Goal: Task Accomplishment & Management: Complete application form

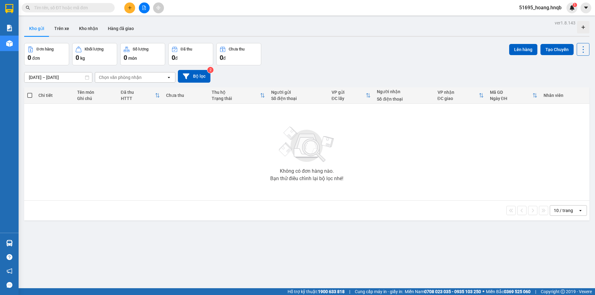
click at [137, 4] on div at bounding box center [144, 7] width 47 height 11
click at [131, 10] on button at bounding box center [129, 7] width 11 height 11
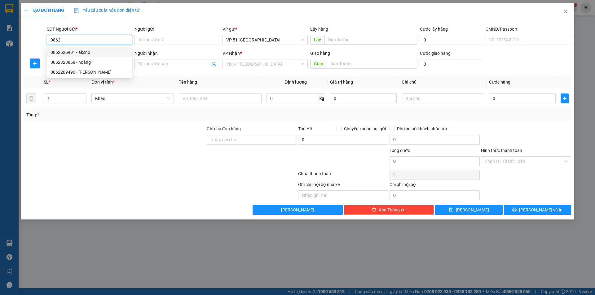
click at [94, 55] on div "0862625901 - aksno" at bounding box center [90, 52] width 78 height 7
type input "0862625901"
type input "aksno"
type input "tại vp"
type input "0862625901"
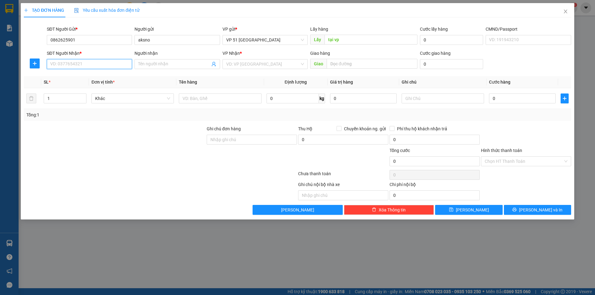
click at [85, 64] on input "SĐT Người Nhận *" at bounding box center [89, 64] width 85 height 10
click at [93, 79] on div "0847896160 - [PERSON_NAME]" at bounding box center [90, 76] width 78 height 7
type input "0847896160"
type input "[PERSON_NAME]"
type input "95 [PERSON_NAME]"
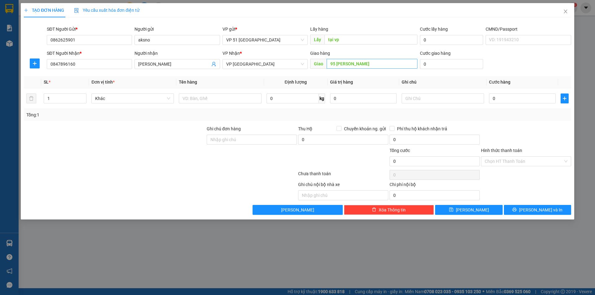
click at [374, 59] on div "Giao hàng Giao 95 [PERSON_NAME]" at bounding box center [363, 61] width 107 height 22
click at [374, 61] on input "95 [PERSON_NAME]" at bounding box center [372, 64] width 91 height 10
click at [372, 63] on input "95 [PERSON_NAME]" at bounding box center [372, 64] width 91 height 10
click at [372, 64] on input "95 [PERSON_NAME]" at bounding box center [372, 64] width 91 height 10
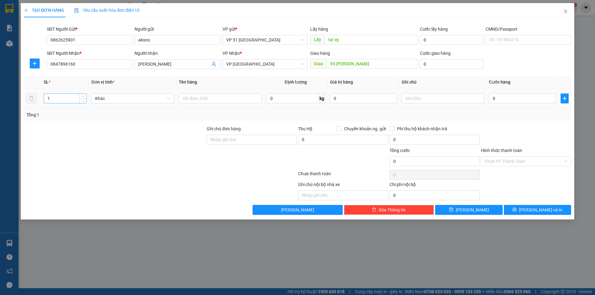
click at [74, 101] on input "1" at bounding box center [65, 98] width 42 height 9
type input "3"
click at [210, 100] on input "text" at bounding box center [220, 99] width 82 height 10
type input "T"
type input "tui xach"
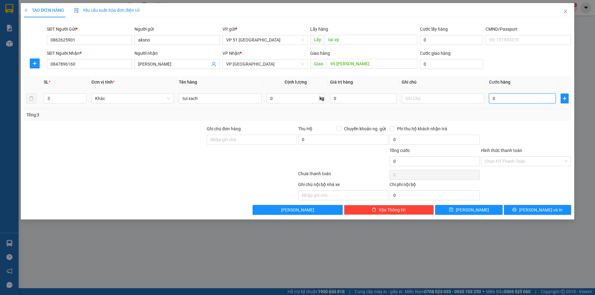
click at [513, 100] on input "0" at bounding box center [522, 99] width 67 height 10
type input "1"
type input "18"
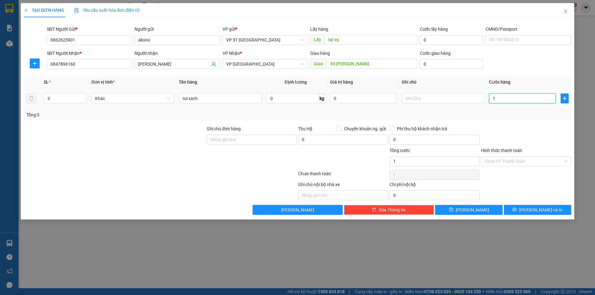
type input "18"
type input "180"
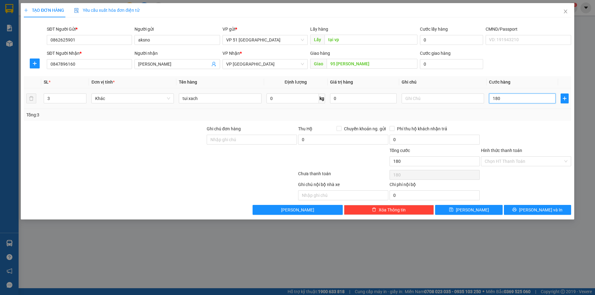
type input "1.800"
type input "18.000"
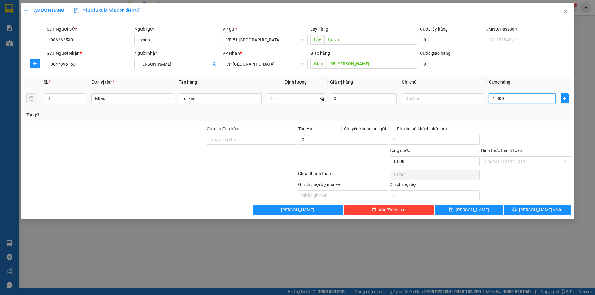
type input "18.000"
type input "180.000"
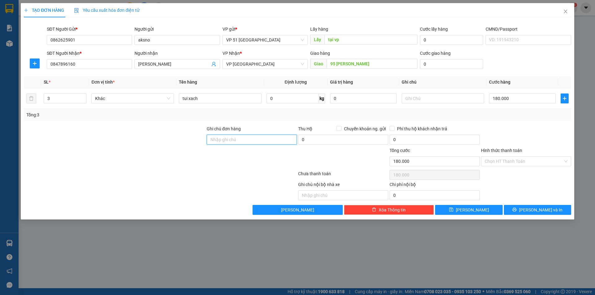
click at [217, 137] on input "Ghi chú đơn hàng" at bounding box center [252, 140] width 90 height 10
type input "Chưa thanh toán cước"
click at [509, 209] on button "[PERSON_NAME] và In" at bounding box center [537, 210] width 67 height 10
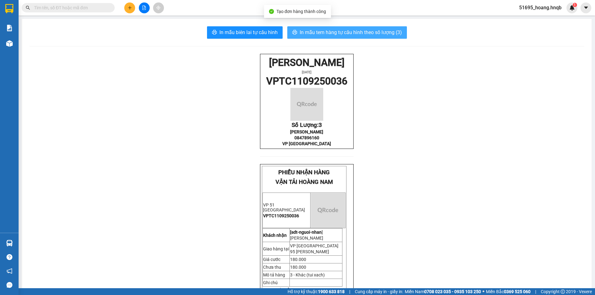
click at [338, 33] on span "In mẫu tem hàng tự cấu hình theo số lượng (3)" at bounding box center [351, 33] width 102 height 8
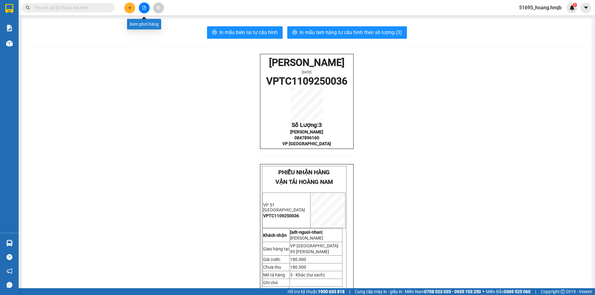
click at [135, 7] on div at bounding box center [144, 7] width 47 height 11
click at [130, 8] on icon "plus" at bounding box center [129, 7] width 3 height 0
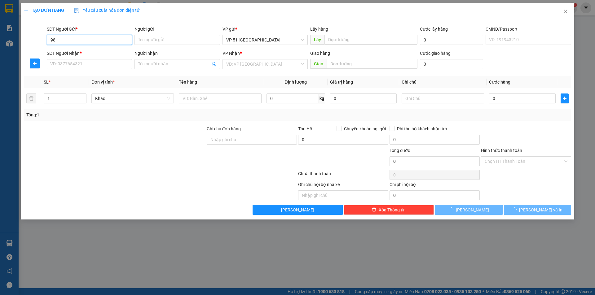
type input "9"
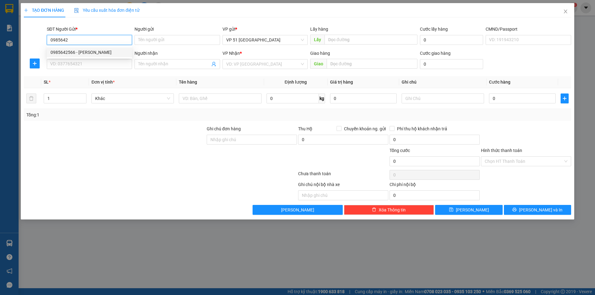
click at [104, 52] on div "0985642566 - [PERSON_NAME]" at bounding box center [90, 52] width 78 height 7
type input "0985642566"
type input "thanh mai"
type input "0985642566"
click at [99, 63] on input "SĐT Người Nhận *" at bounding box center [89, 64] width 85 height 10
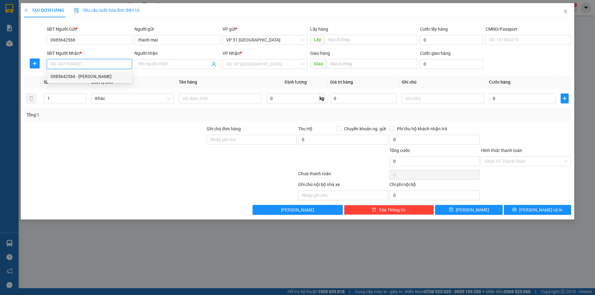
click at [93, 78] on div "0985642566 - [PERSON_NAME]" at bounding box center [90, 76] width 78 height 7
type input "0985642566"
type input "thanh mai"
type input "tại vp đông hới"
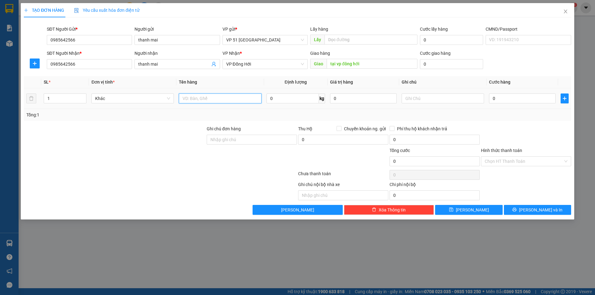
click at [248, 102] on input "text" at bounding box center [220, 99] width 82 height 10
type input "ao quan"
click at [511, 98] on input "0" at bounding box center [522, 99] width 67 height 10
type input "4"
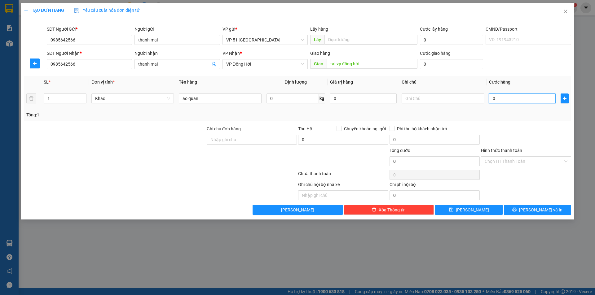
type input "4"
type input "40"
type input "400"
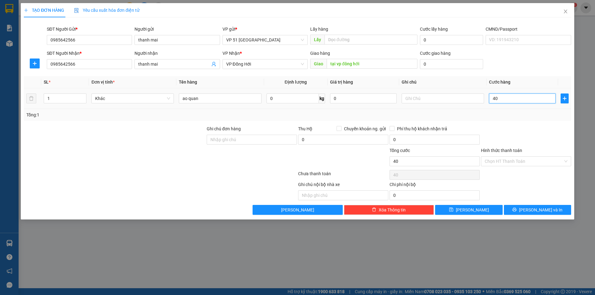
type input "400"
type input "4.000"
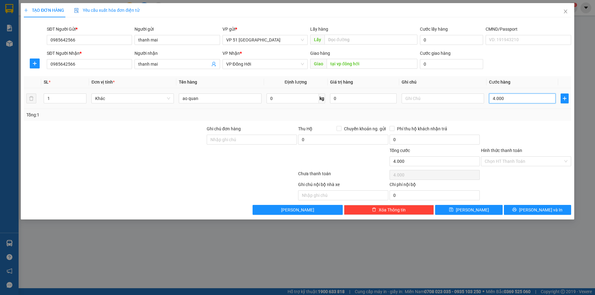
type input "40.000"
click at [376, 42] on input "text" at bounding box center [371, 40] width 93 height 10
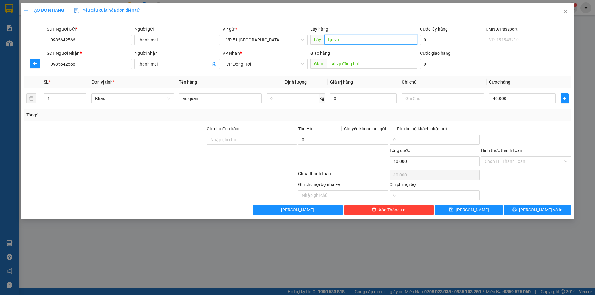
type input "tại vơ"
click at [348, 34] on div "Lấy hàng" at bounding box center [363, 30] width 107 height 9
click at [249, 140] on input "Ghi chú đơn hàng" at bounding box center [252, 140] width 90 height 10
type input "Chưa thanh toán cước"
click at [519, 215] on div "TẠO ĐƠN HÀNG Yêu cầu xuất hóa đơn điện tử Transit Pickup Surcharge Ids Transit …" at bounding box center [298, 111] width 554 height 217
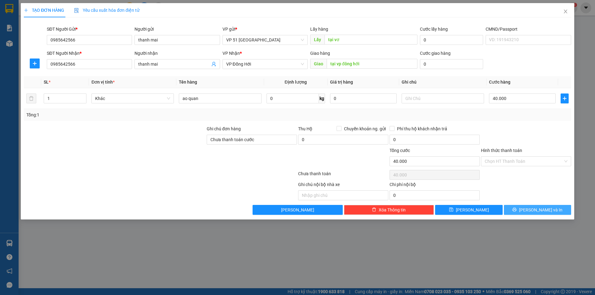
click at [538, 207] on span "[PERSON_NAME] và In" at bounding box center [540, 210] width 43 height 7
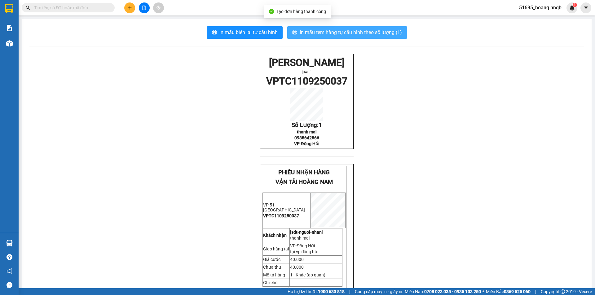
click at [341, 35] on span "In mẫu tem hàng tự cấu hình theo số lượng (1)" at bounding box center [351, 33] width 102 height 8
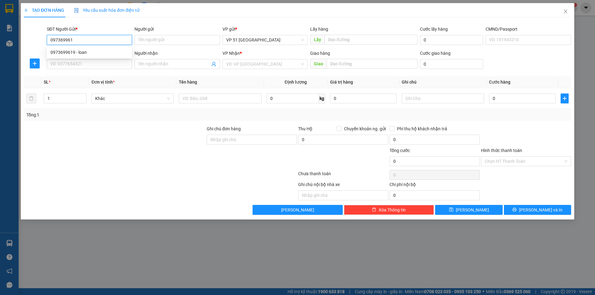
type input "0973699619"
click at [79, 51] on div "0973699619 - loan" at bounding box center [90, 52] width 78 height 7
type input "loan"
type input "tại vp"
type input "0973699619"
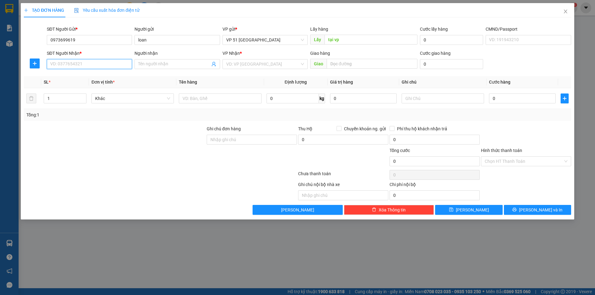
click at [82, 61] on input "SĐT Người Nhận *" at bounding box center [89, 64] width 85 height 10
click at [89, 74] on div "0917886263 - [PERSON_NAME]" at bounding box center [90, 76] width 78 height 7
type input "0917886263"
type input "[PERSON_NAME]"
type input "[GEOGRAPHIC_DATA]"
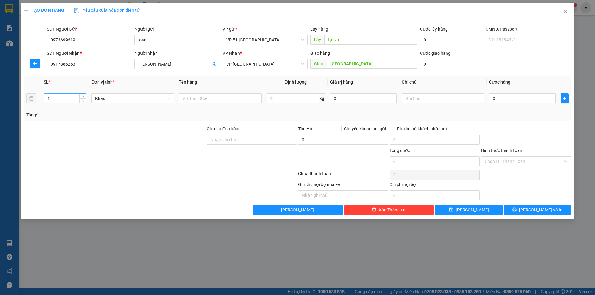
click at [55, 103] on div "1" at bounding box center [65, 99] width 43 height 10
click at [55, 100] on input "1" at bounding box center [65, 98] width 42 height 9
click at [187, 98] on input "text" at bounding box center [220, 99] width 82 height 10
type input "r"
type input "thuc an"
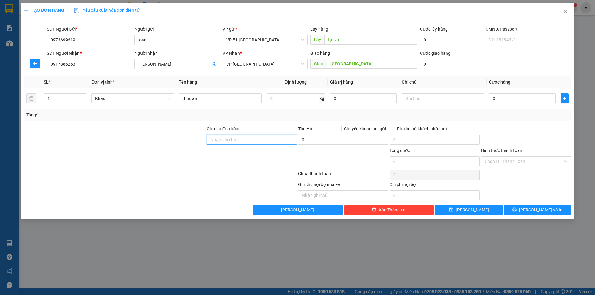
click at [237, 141] on input "Ghi chú đơn hàng" at bounding box center [252, 140] width 90 height 10
type input "Chưa thanh toán cước"
click at [508, 98] on input "0" at bounding box center [522, 99] width 67 height 10
type input "3"
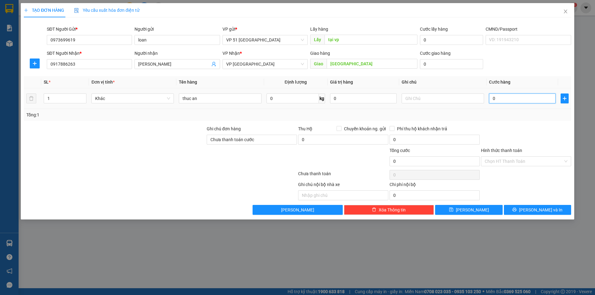
type input "3"
type input "30"
type input "300"
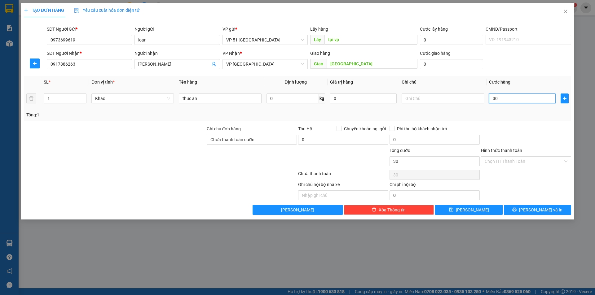
type input "300"
type input "3.000"
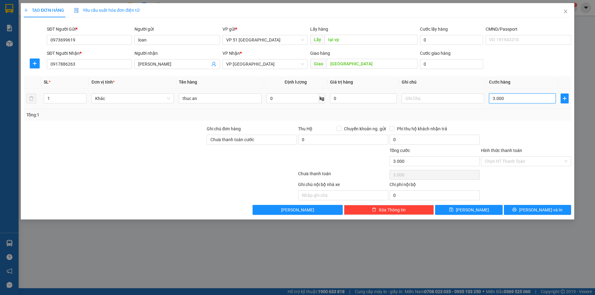
type input "30.000"
click at [520, 216] on div "TẠO ĐƠN HÀNG Yêu cầu xuất hóa đơn điện tử Transit Pickup Surcharge Ids Transit …" at bounding box center [298, 111] width 554 height 217
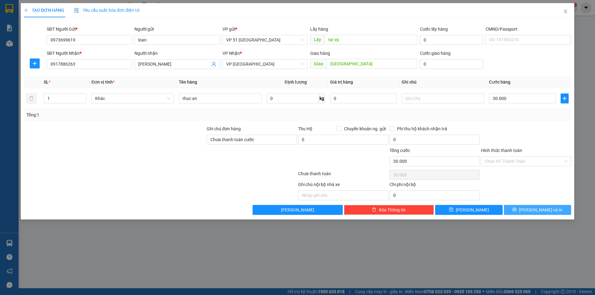
click at [540, 207] on span "[PERSON_NAME] và In" at bounding box center [540, 210] width 43 height 7
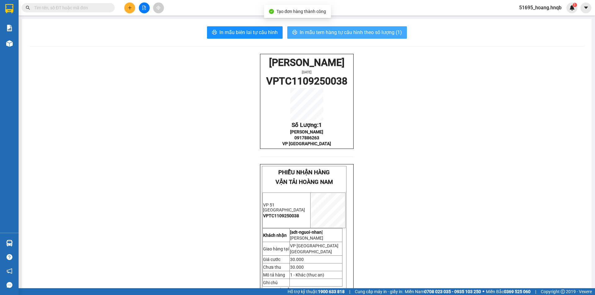
click at [309, 36] on span "In mẫu tem hàng tự cấu hình theo số lượng (1)" at bounding box center [351, 33] width 102 height 8
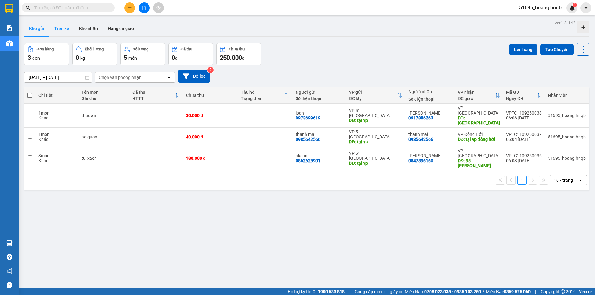
click at [69, 30] on button "Trên xe" at bounding box center [61, 28] width 25 height 15
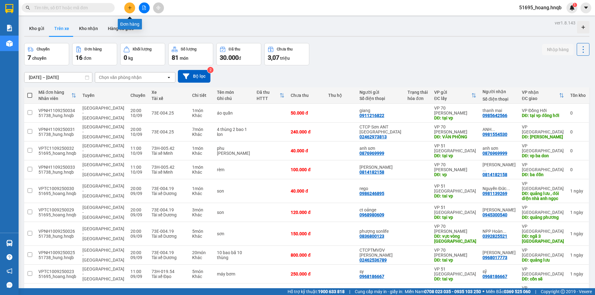
click at [133, 11] on button at bounding box center [129, 7] width 11 height 11
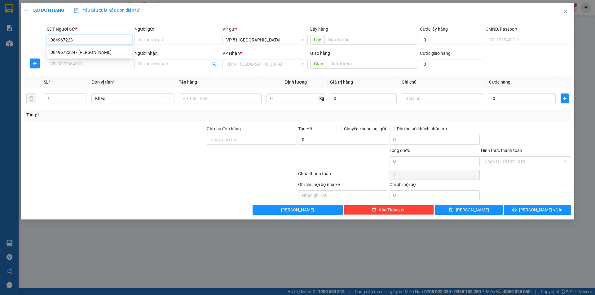
type input "0849672234"
click at [108, 52] on div "0849672234 - [PERSON_NAME]" at bounding box center [90, 52] width 78 height 7
type input "cu trinh"
type input "tai vp"
type input "0849672234"
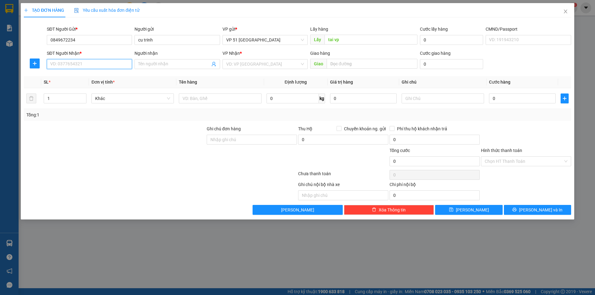
click at [94, 67] on input "SĐT Người Nhận *" at bounding box center [89, 64] width 85 height 10
click at [91, 74] on div "0984672234 - [PERSON_NAME]" at bounding box center [90, 76] width 78 height 7
type input "0984672234"
type input "trinh"
type input "vp ba don"
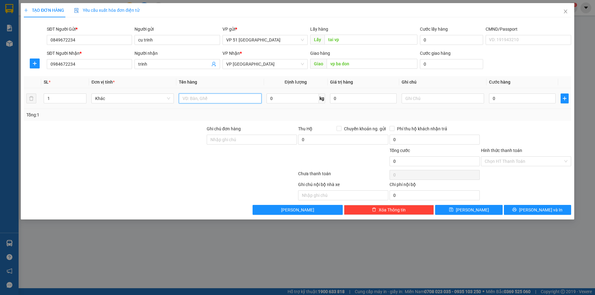
click at [204, 98] on input "text" at bounding box center [220, 99] width 82 height 10
click at [63, 96] on input "1" at bounding box center [65, 98] width 42 height 9
type input "1"
click at [197, 97] on input "text" at bounding box center [220, 99] width 82 height 10
type input "giay"
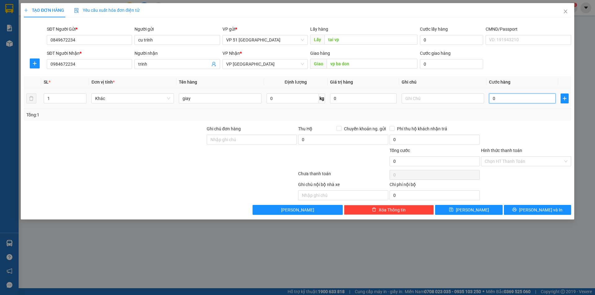
click at [504, 99] on input "0" at bounding box center [522, 99] width 67 height 10
type input "5"
type input "50"
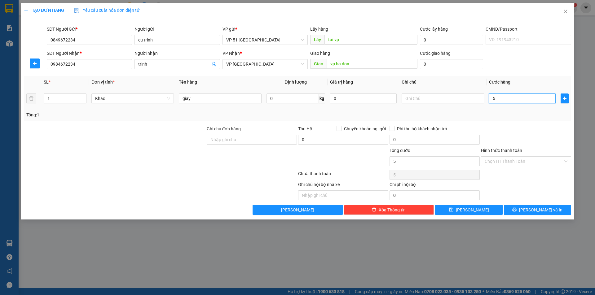
type input "50"
type input "500"
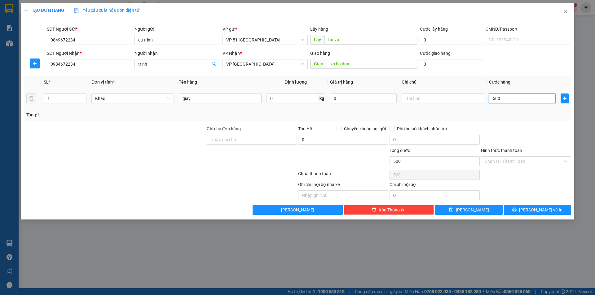
type input "5.000"
type input "50.000"
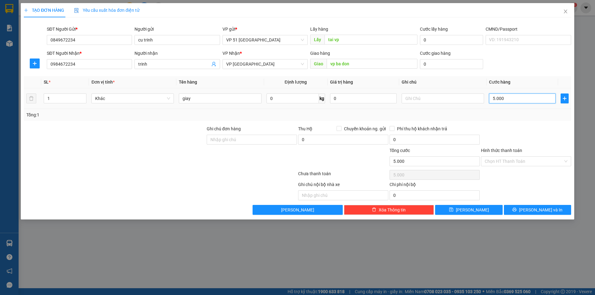
type input "50.000"
click at [249, 137] on input "Ghi chú đơn hàng" at bounding box center [252, 140] width 90 height 10
click at [522, 210] on button "[PERSON_NAME] và In" at bounding box center [537, 210] width 67 height 10
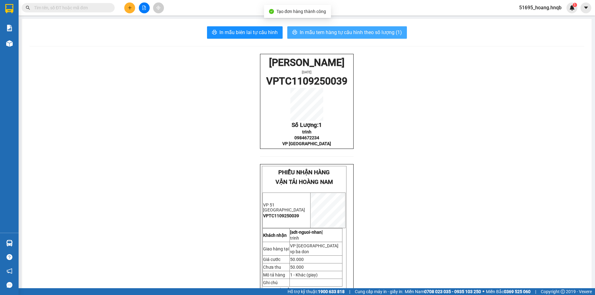
click at [327, 28] on button "In mẫu tem hàng tự cấu hình theo số lượng (1)" at bounding box center [347, 32] width 120 height 12
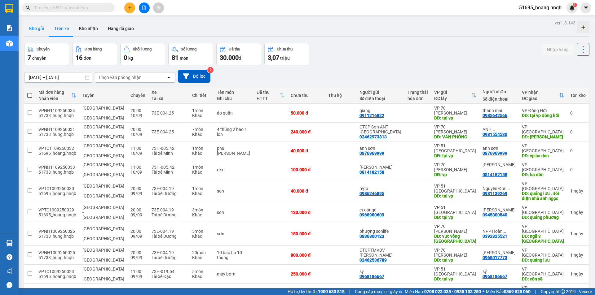
click at [38, 27] on button "Kho gửi" at bounding box center [36, 28] width 25 height 15
